Goal: Transaction & Acquisition: Purchase product/service

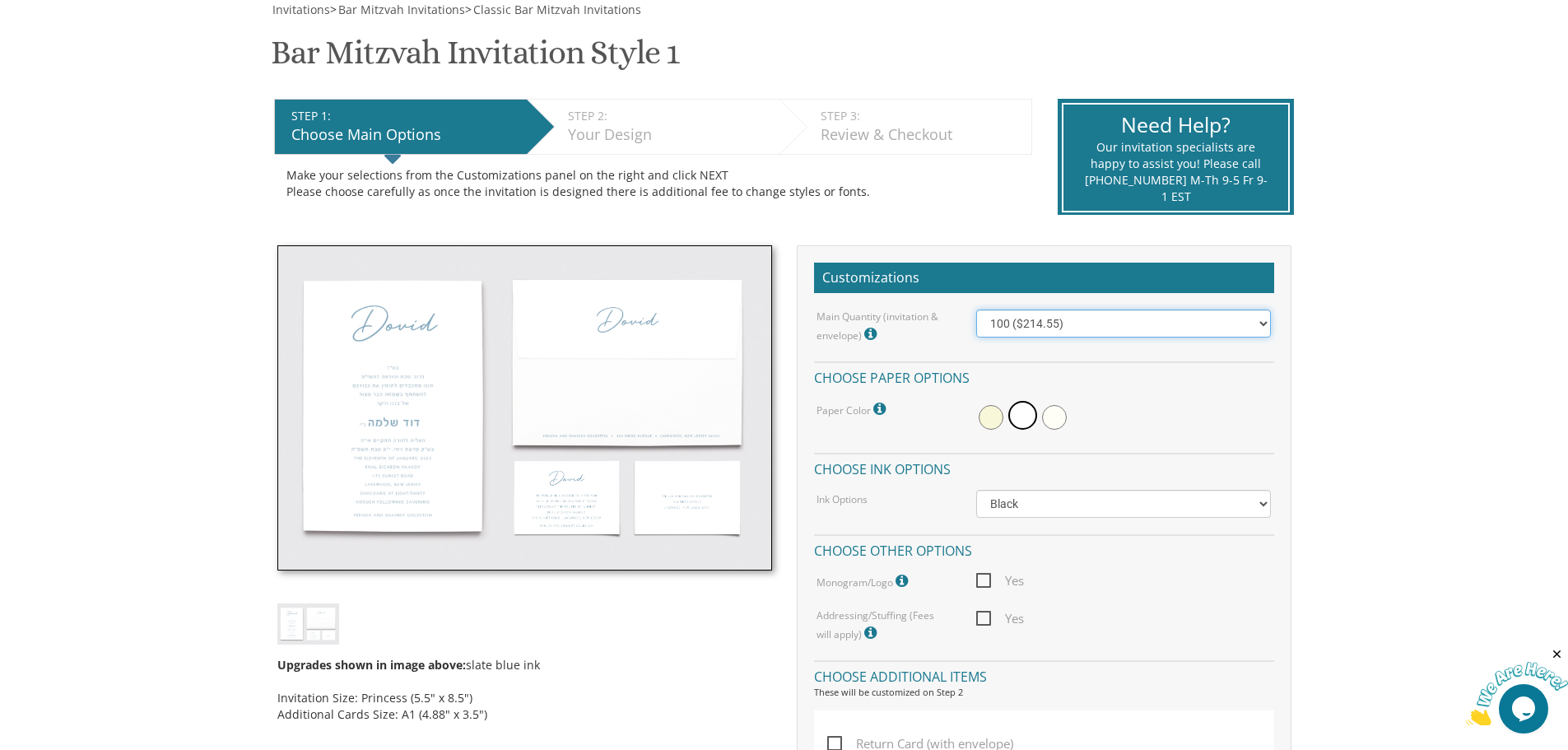
click at [1071, 323] on select "100 ($214.55) 200 ($254.60) 300 ($294.25) 400 ($333.55) 500 ($373.90) 600 ($413…" at bounding box center [1124, 323] width 295 height 28
select select "200"
click at [977, 310] on select "100 ($214.55) 200 ($254.60) 300 ($294.25) 400 ($333.55) 500 ($373.90) 600 ($413…" at bounding box center [1124, 323] width 295 height 28
click at [990, 407] on span at bounding box center [990, 417] width 24 height 24
click at [1096, 503] on select "Black Colored Ink ($65.00) Black + One Color ($100.00) Two Colors ($165.00)" at bounding box center [1124, 503] width 295 height 28
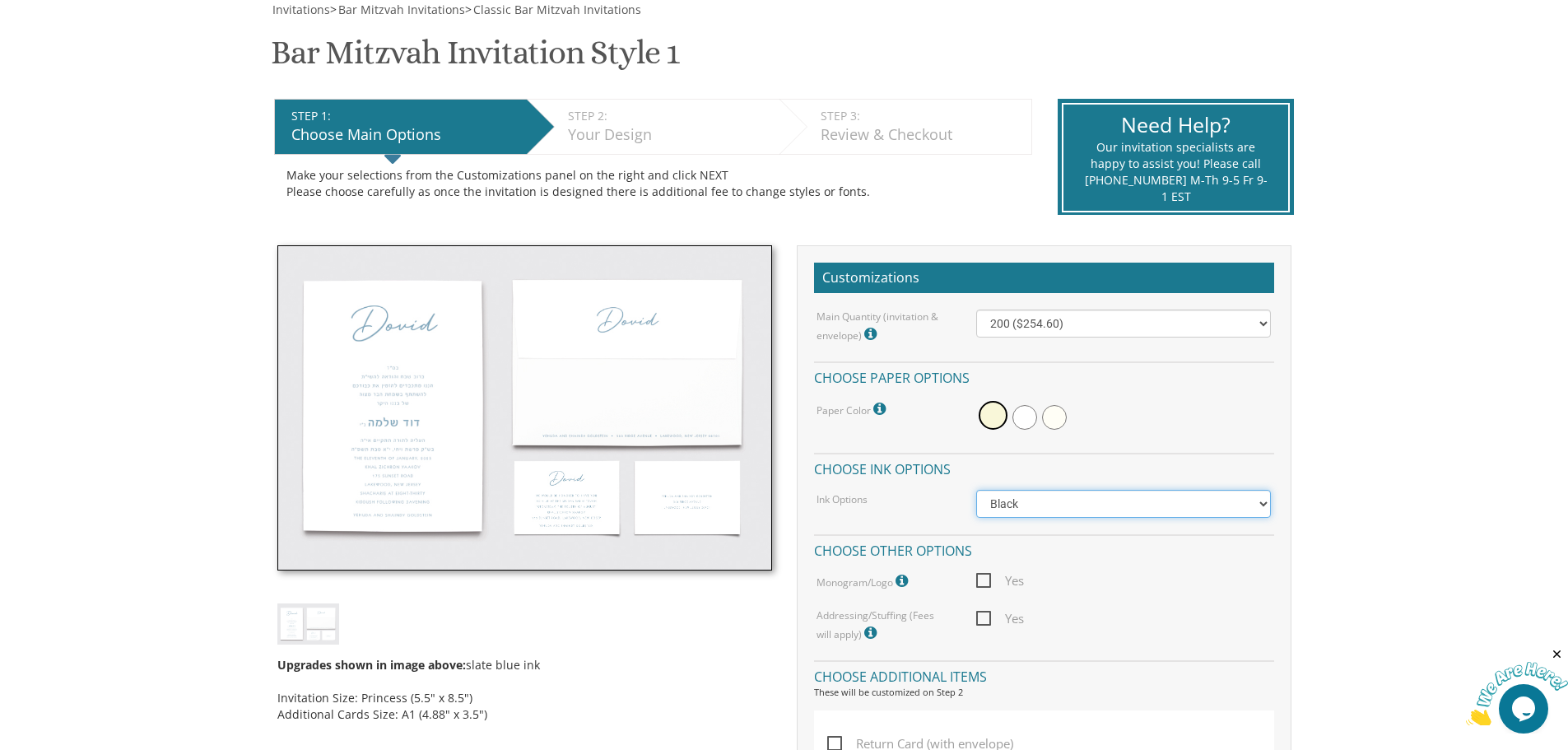
select select "Standard"
click at [977, 490] on select "Black Colored Ink ($65.00) Black + One Color ($100.00) Two Colors ($165.00)" at bounding box center [1124, 503] width 295 height 28
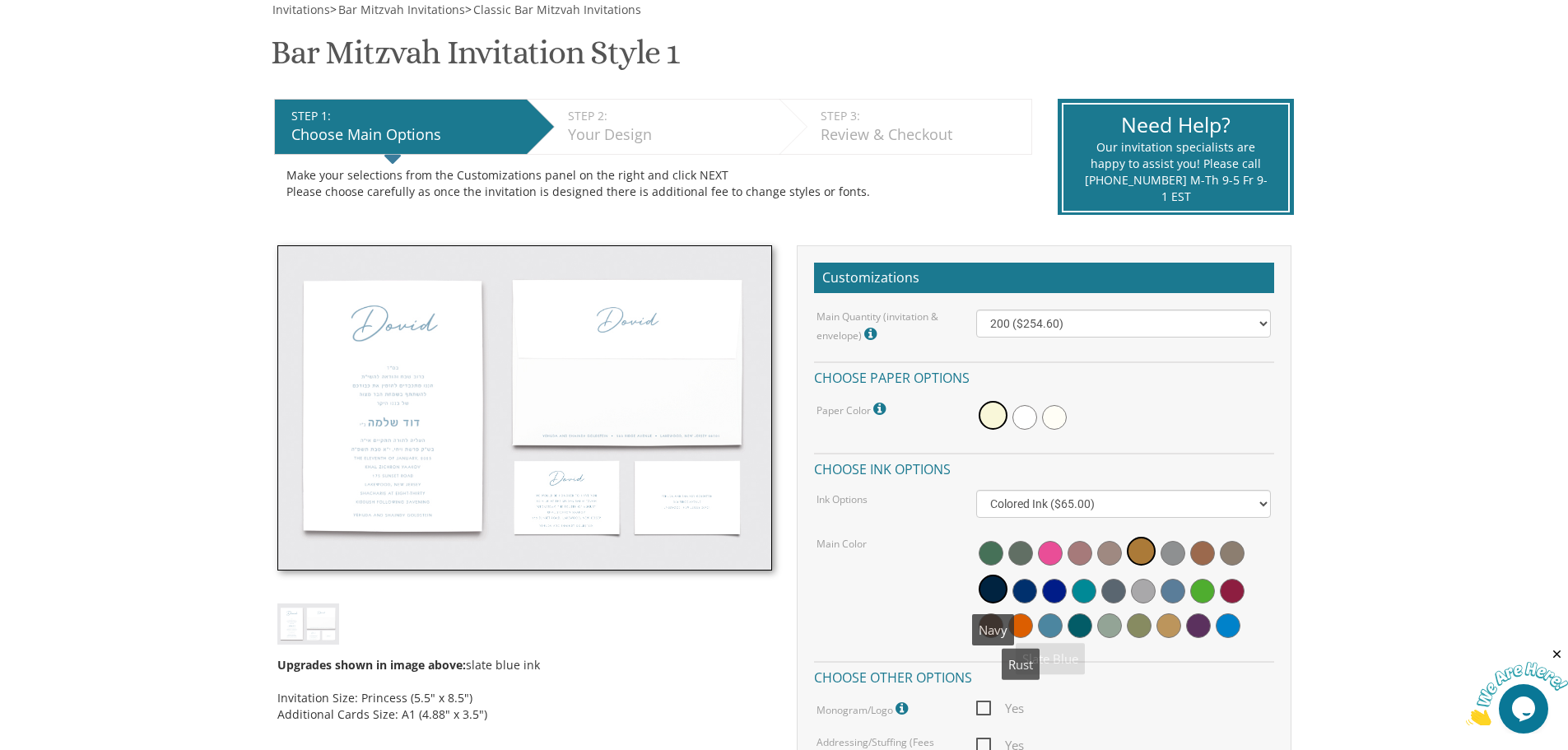
click at [984, 587] on span at bounding box center [993, 588] width 29 height 29
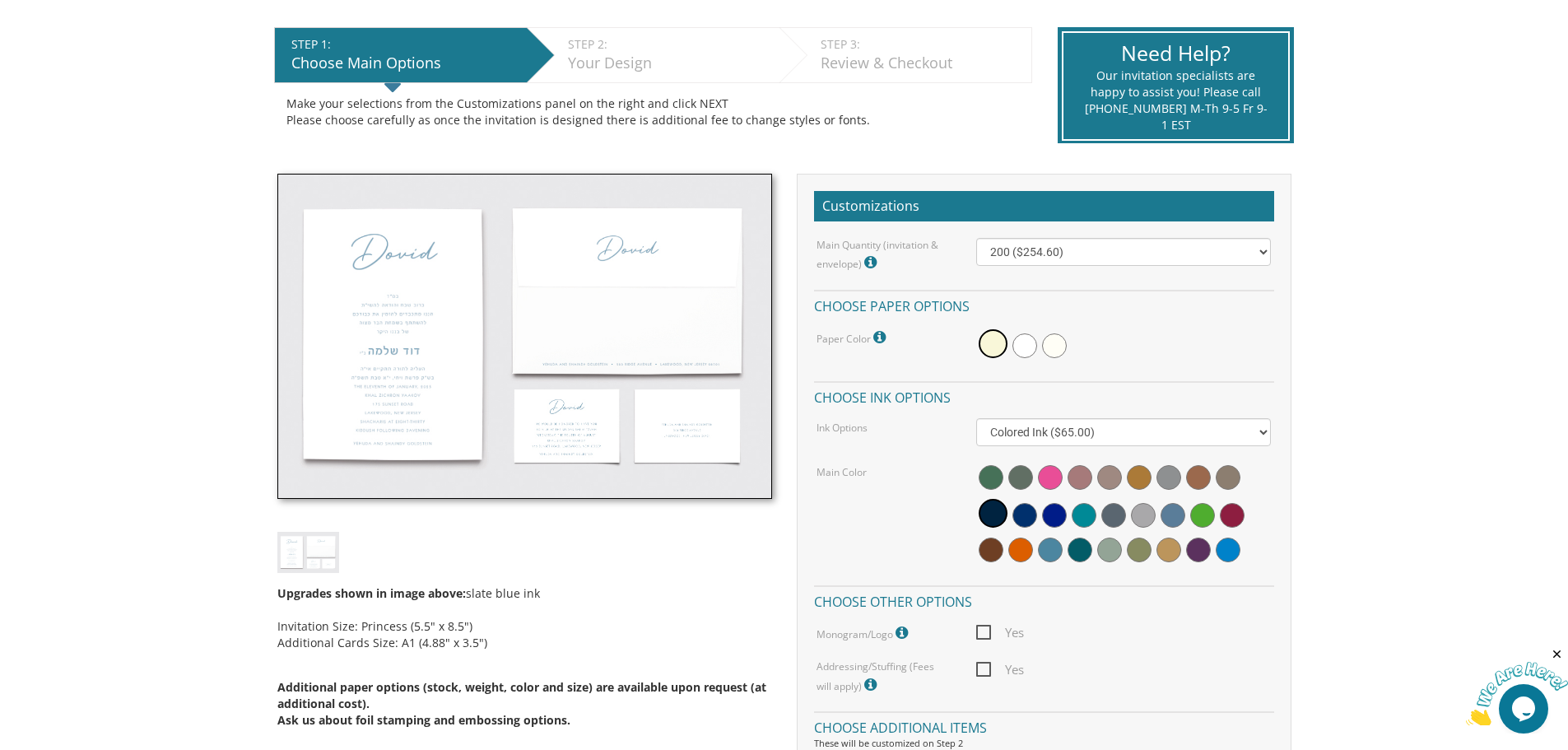
scroll to position [412, 0]
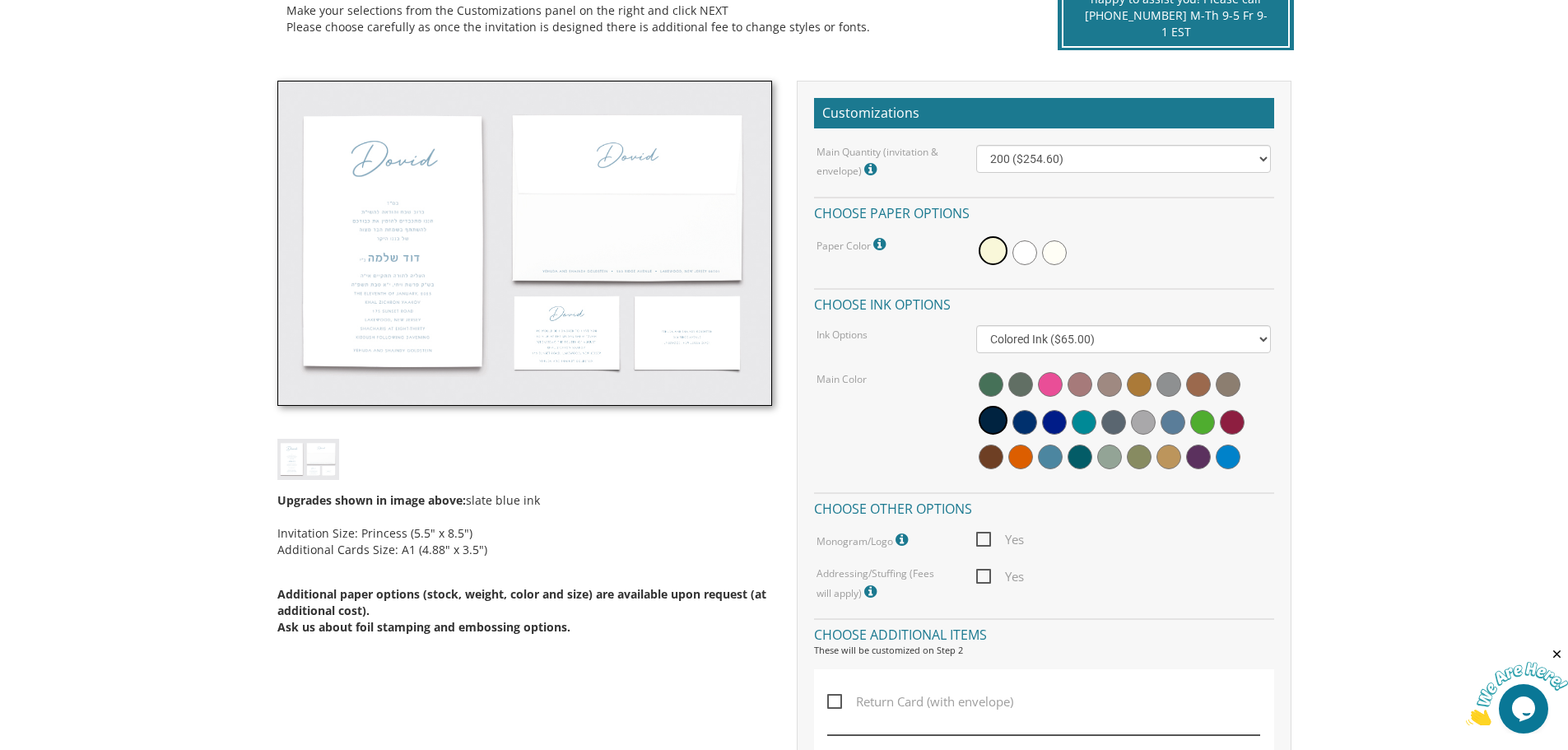
click at [989, 545] on span "Yes" at bounding box center [1000, 540] width 48 height 20
click at [987, 543] on input "Yes" at bounding box center [982, 538] width 11 height 11
checkbox input "true"
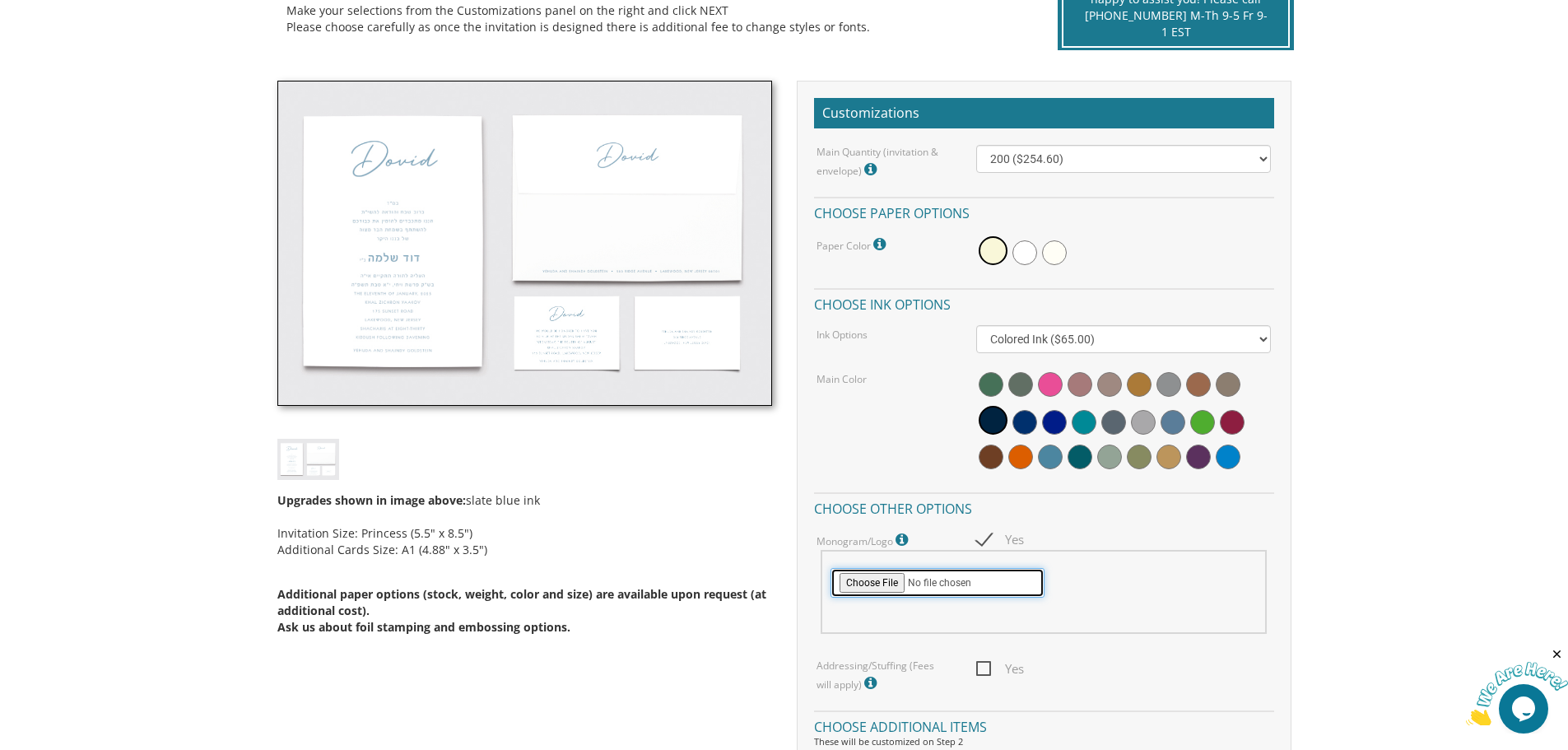
click at [897, 591] on input "file" at bounding box center [937, 582] width 214 height 29
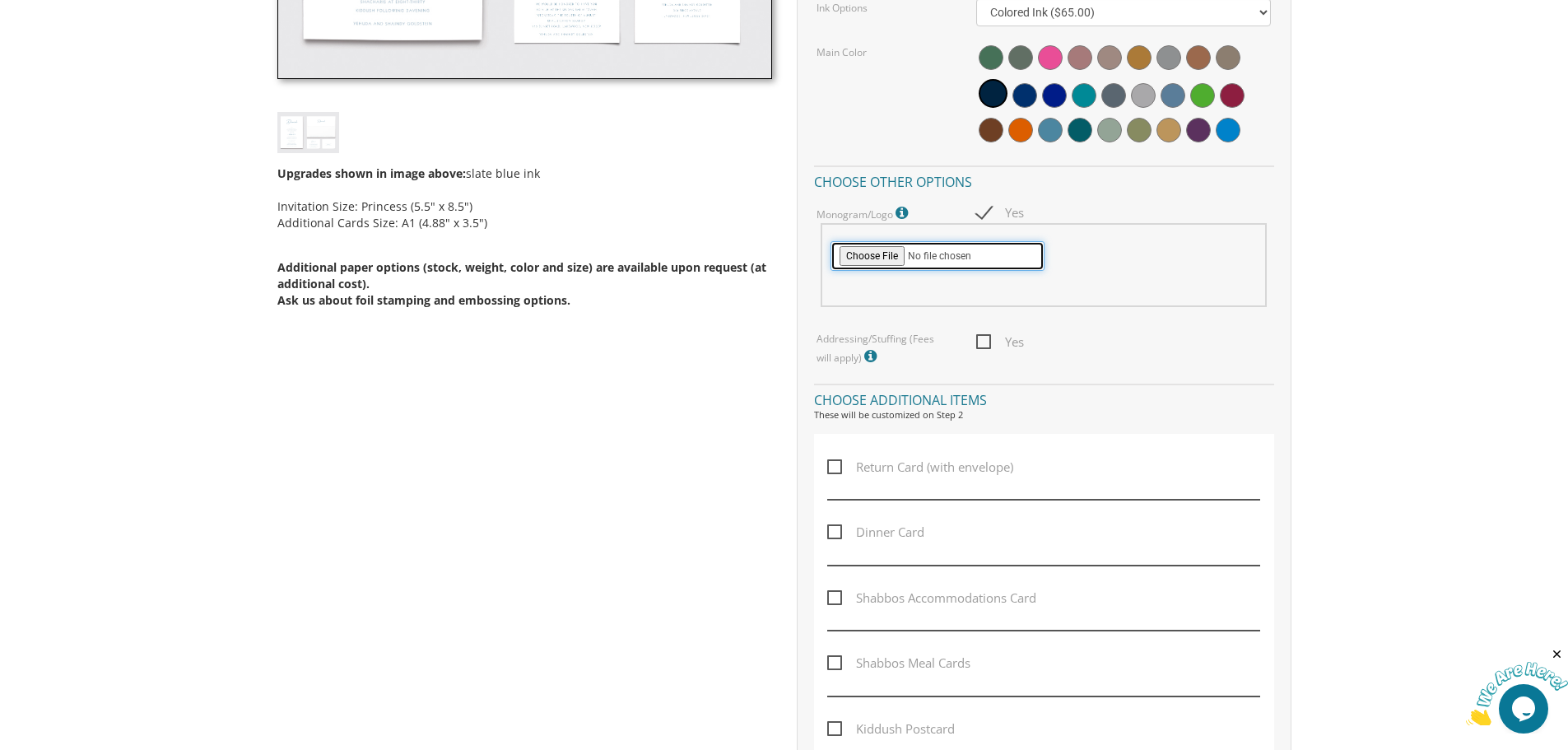
scroll to position [741, 0]
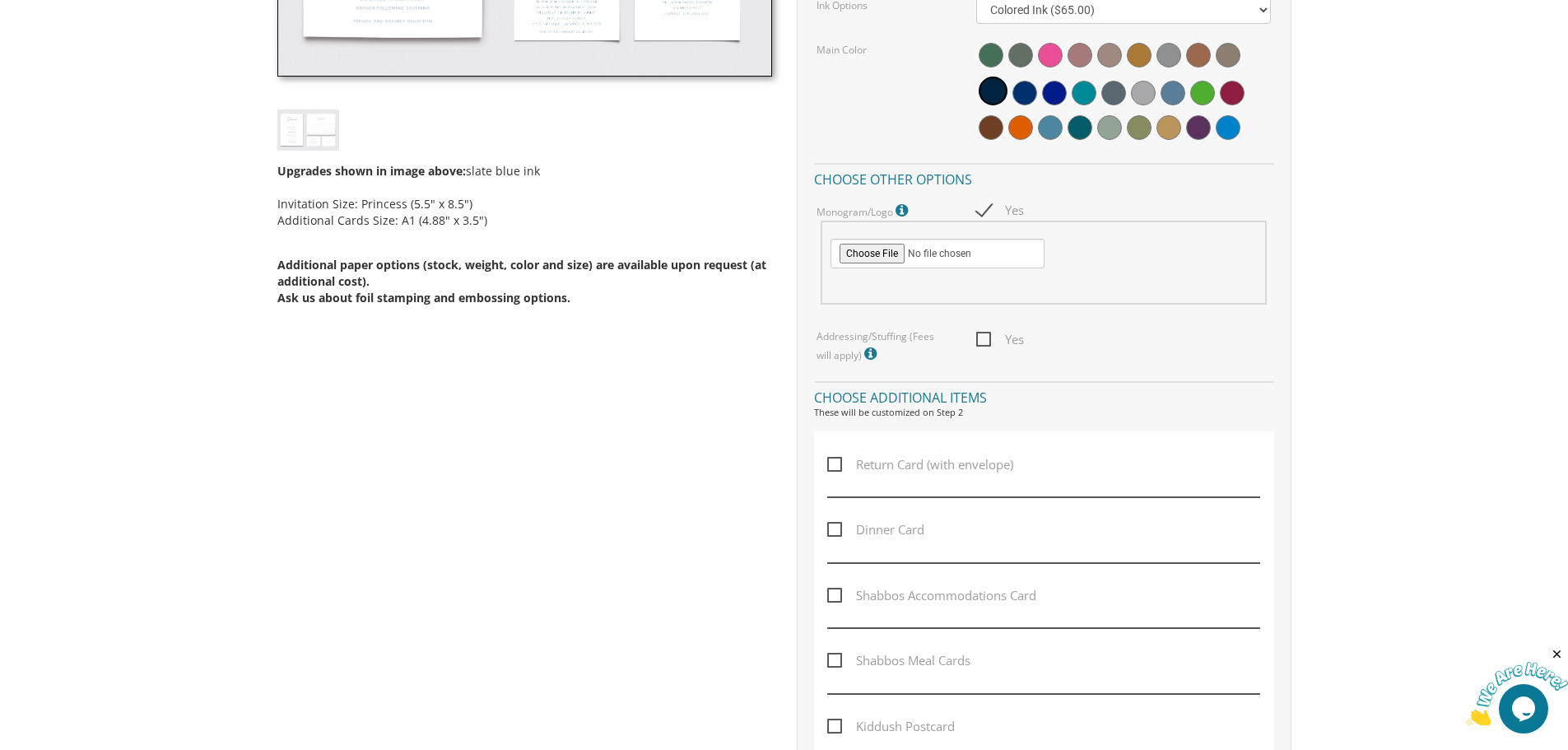
click at [868, 466] on span "Return Card (with envelope)" at bounding box center [920, 465] width 186 height 20
click at [838, 466] on input "Return Card (with envelope)" at bounding box center [833, 463] width 11 height 11
checkbox input "true"
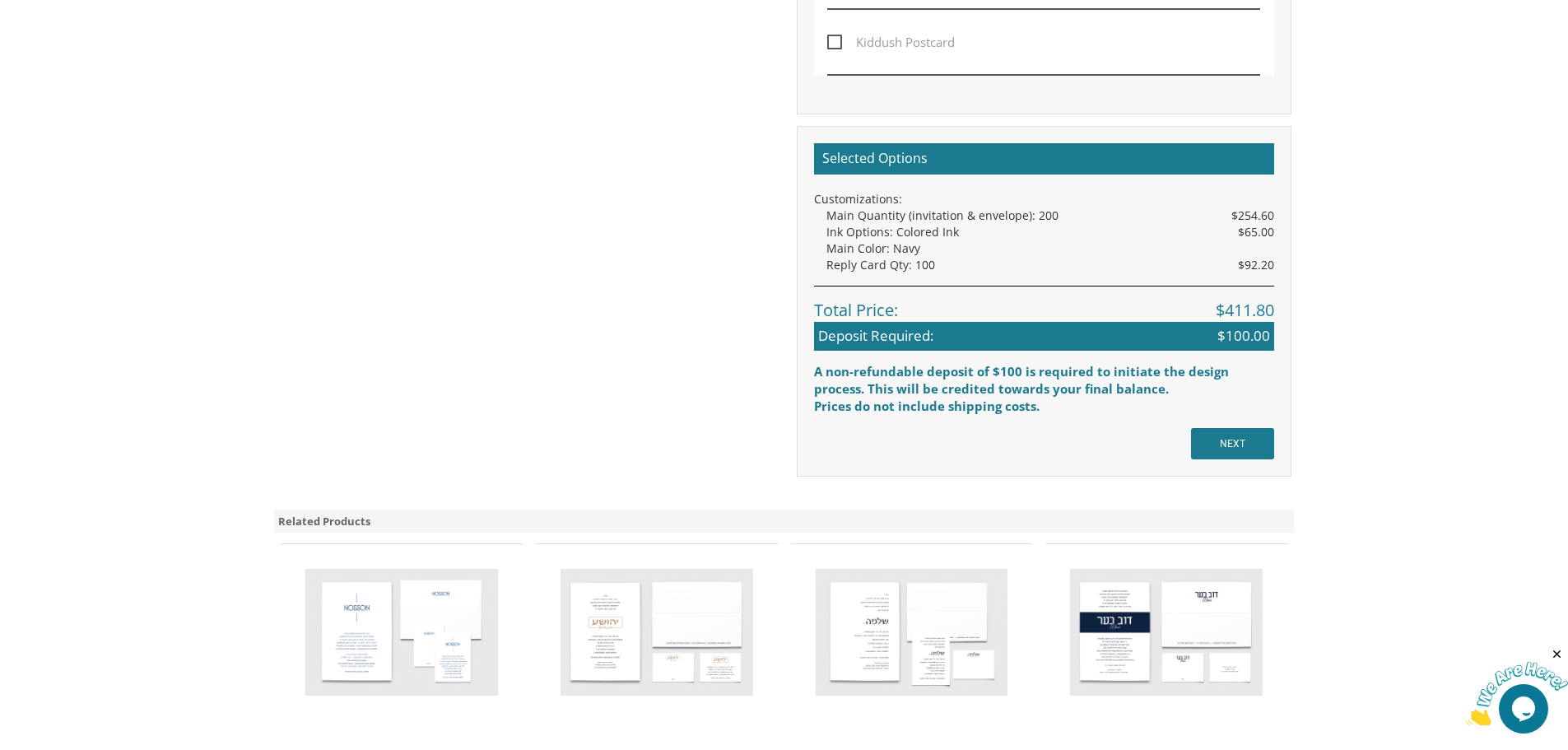
scroll to position [1811, 0]
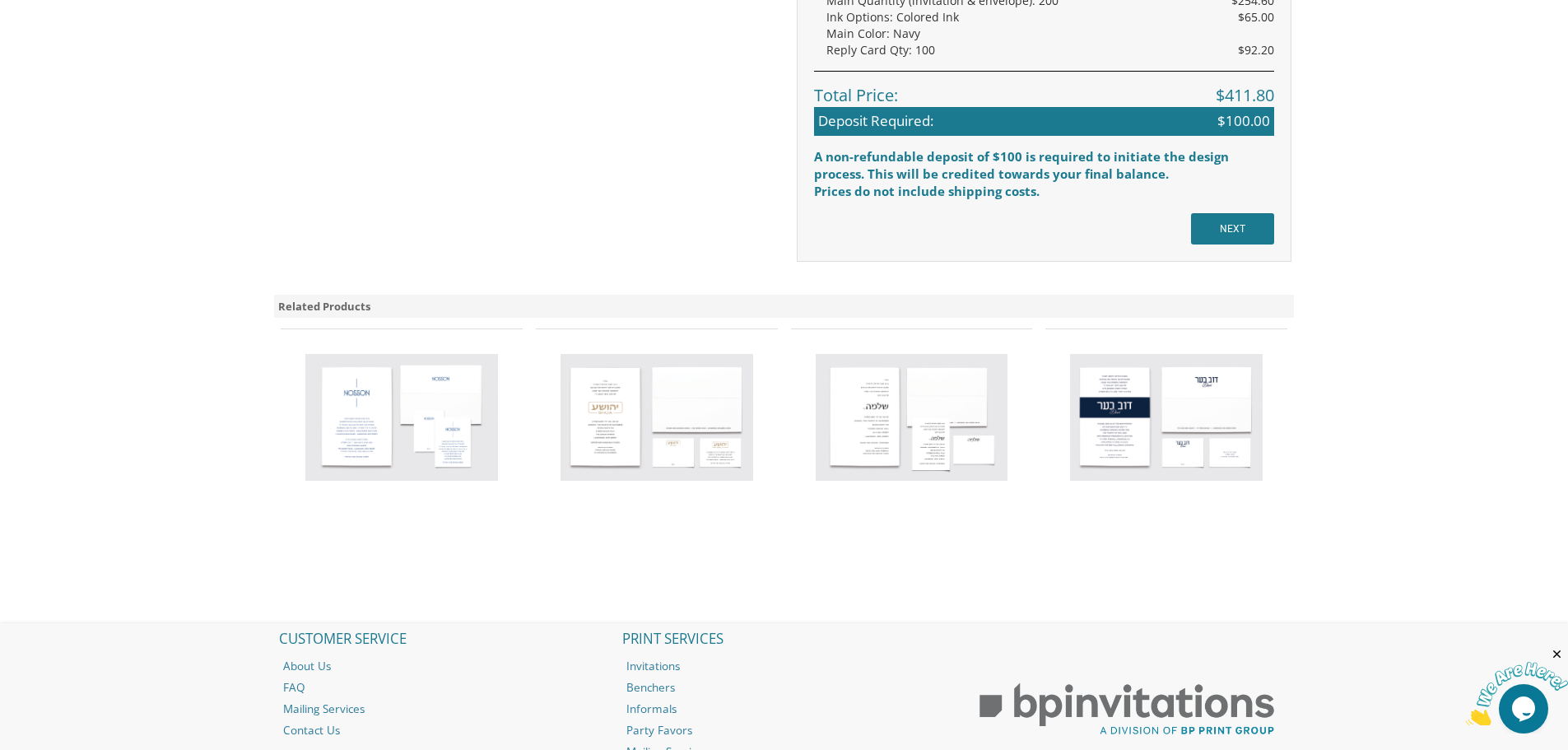
click at [822, 359] on img at bounding box center [912, 417] width 193 height 127
